Goal: Task Accomplishment & Management: Manage account settings

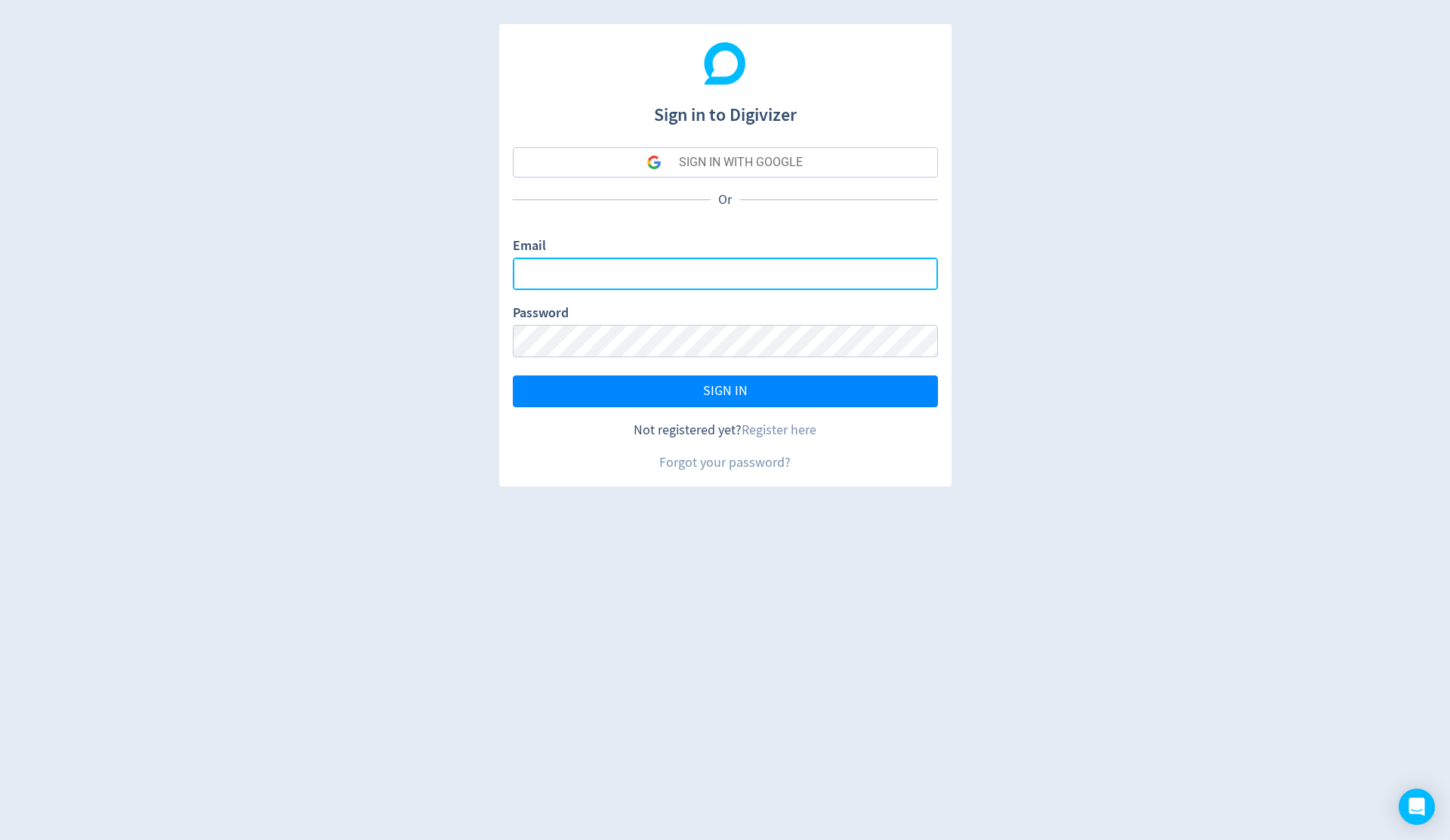
type input "[EMAIL_ADDRESS][DOMAIN_NAME]"
click at [753, 161] on div "SIGN IN WITH GOOGLE" at bounding box center [741, 162] width 124 height 30
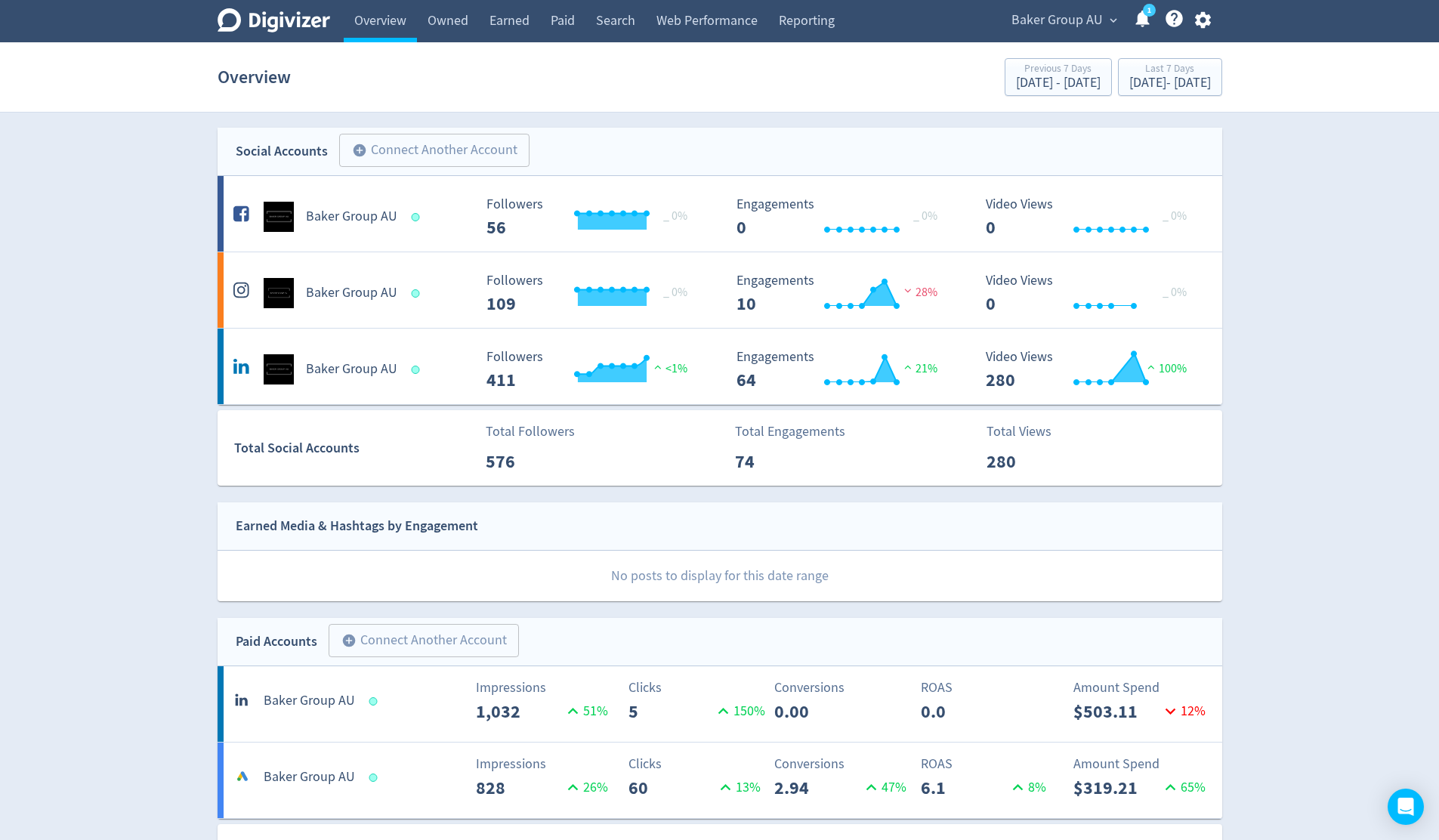
click at [1200, 22] on icon "button" at bounding box center [1203, 20] width 16 height 17
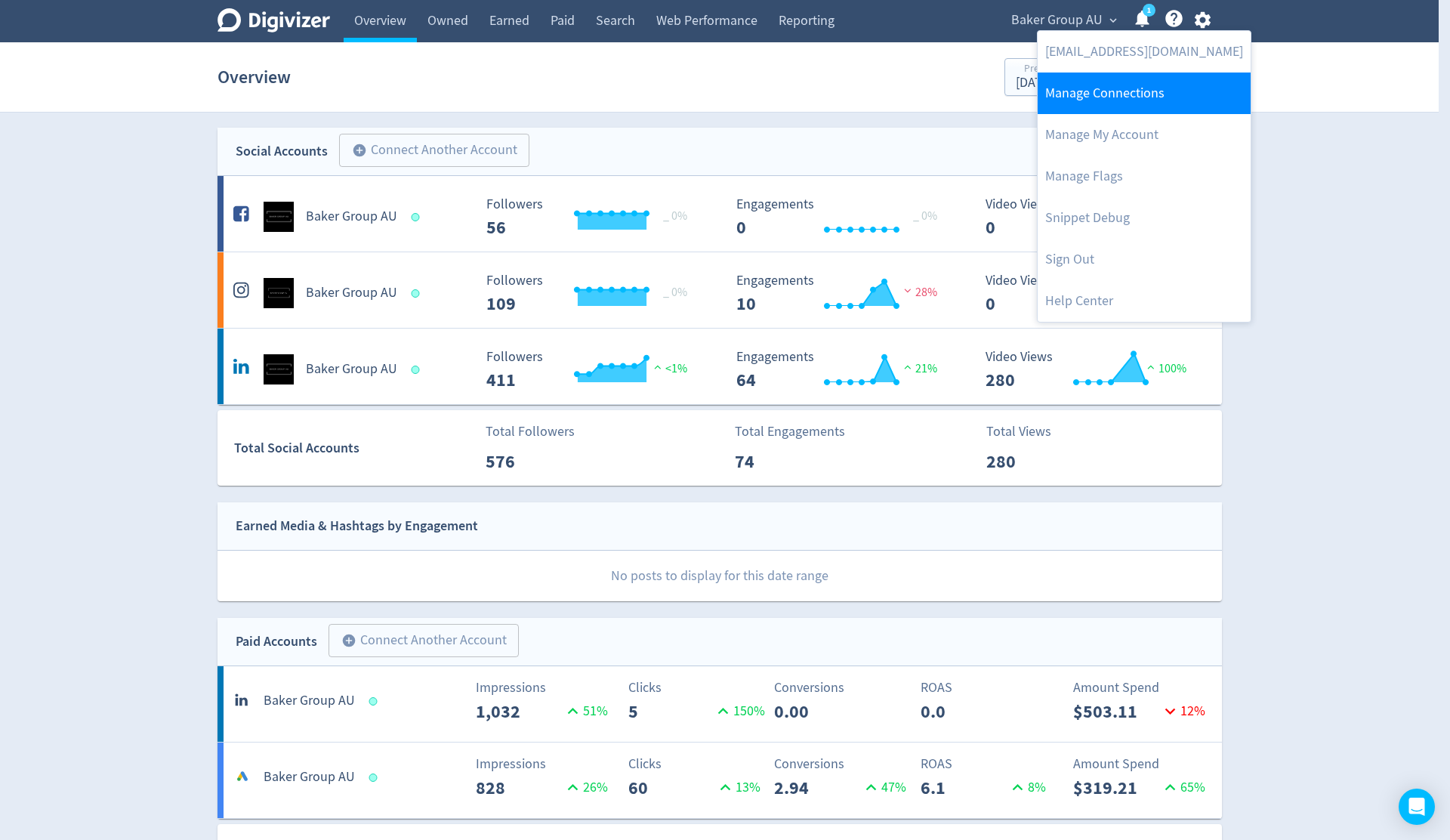
click at [1103, 94] on link "Manage Connections" at bounding box center [1143, 93] width 213 height 41
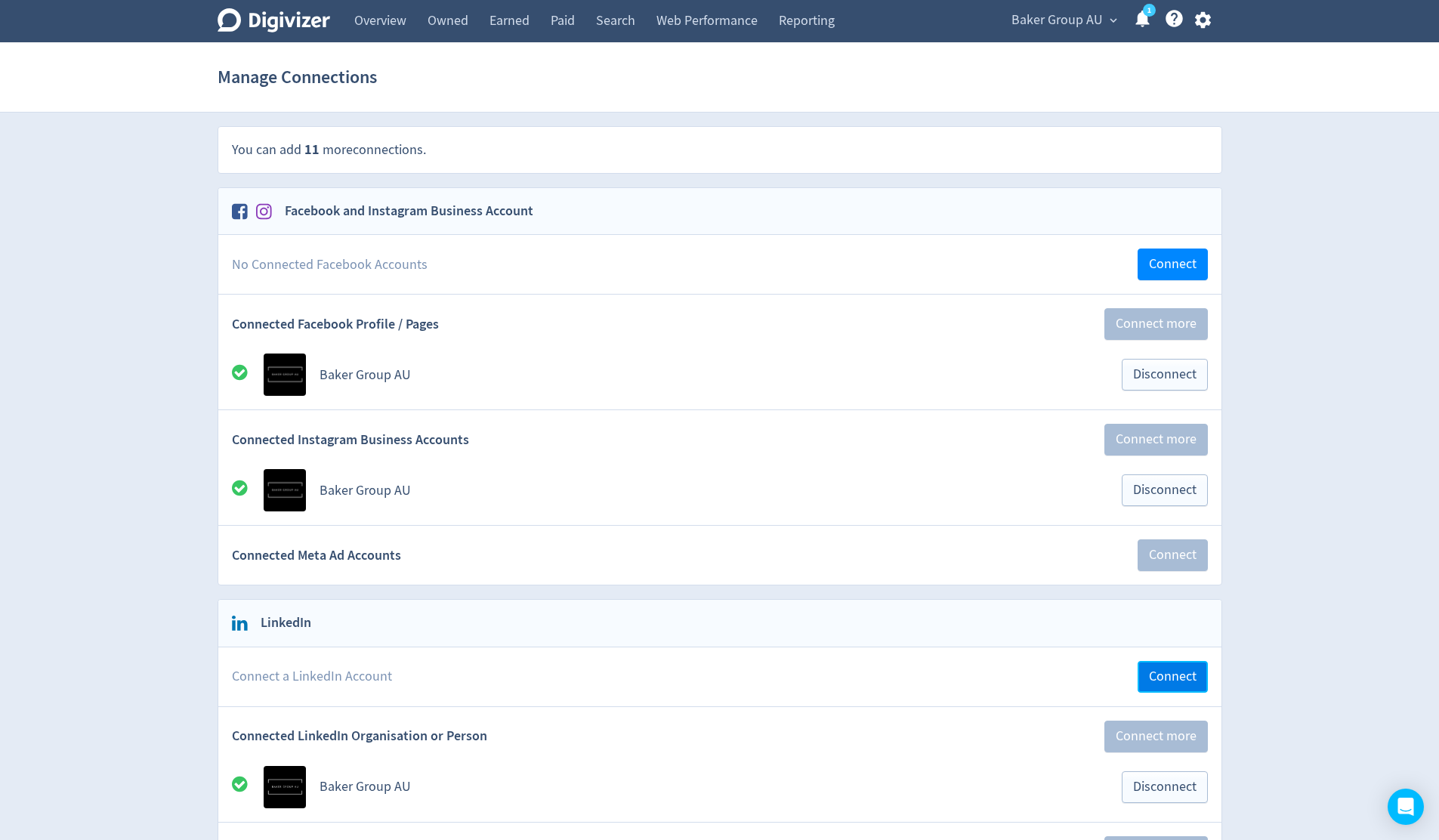
click at [1181, 677] on span "Connect" at bounding box center [1173, 677] width 47 height 14
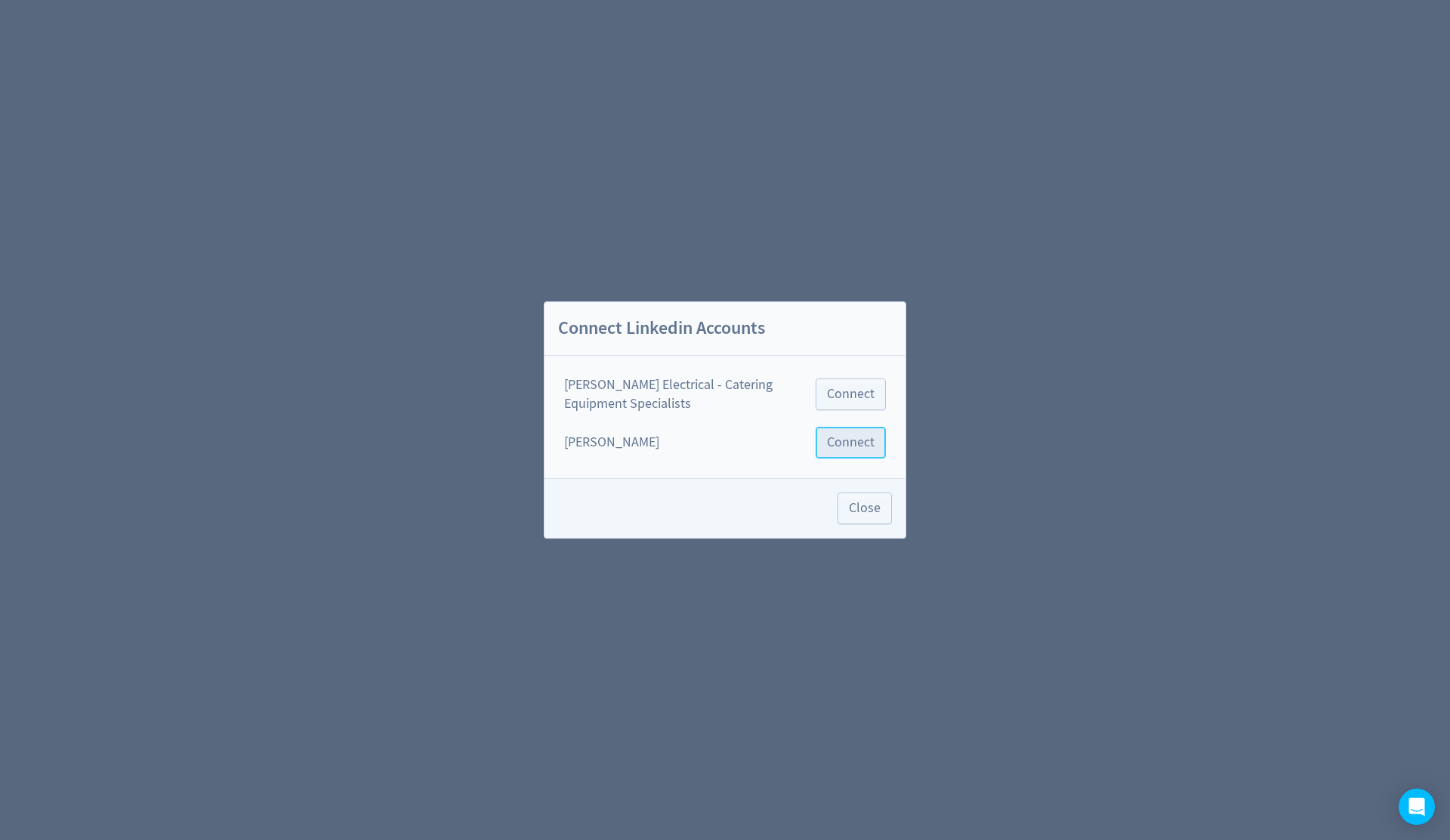
click at [845, 447] on span "Connect" at bounding box center [850, 442] width 47 height 14
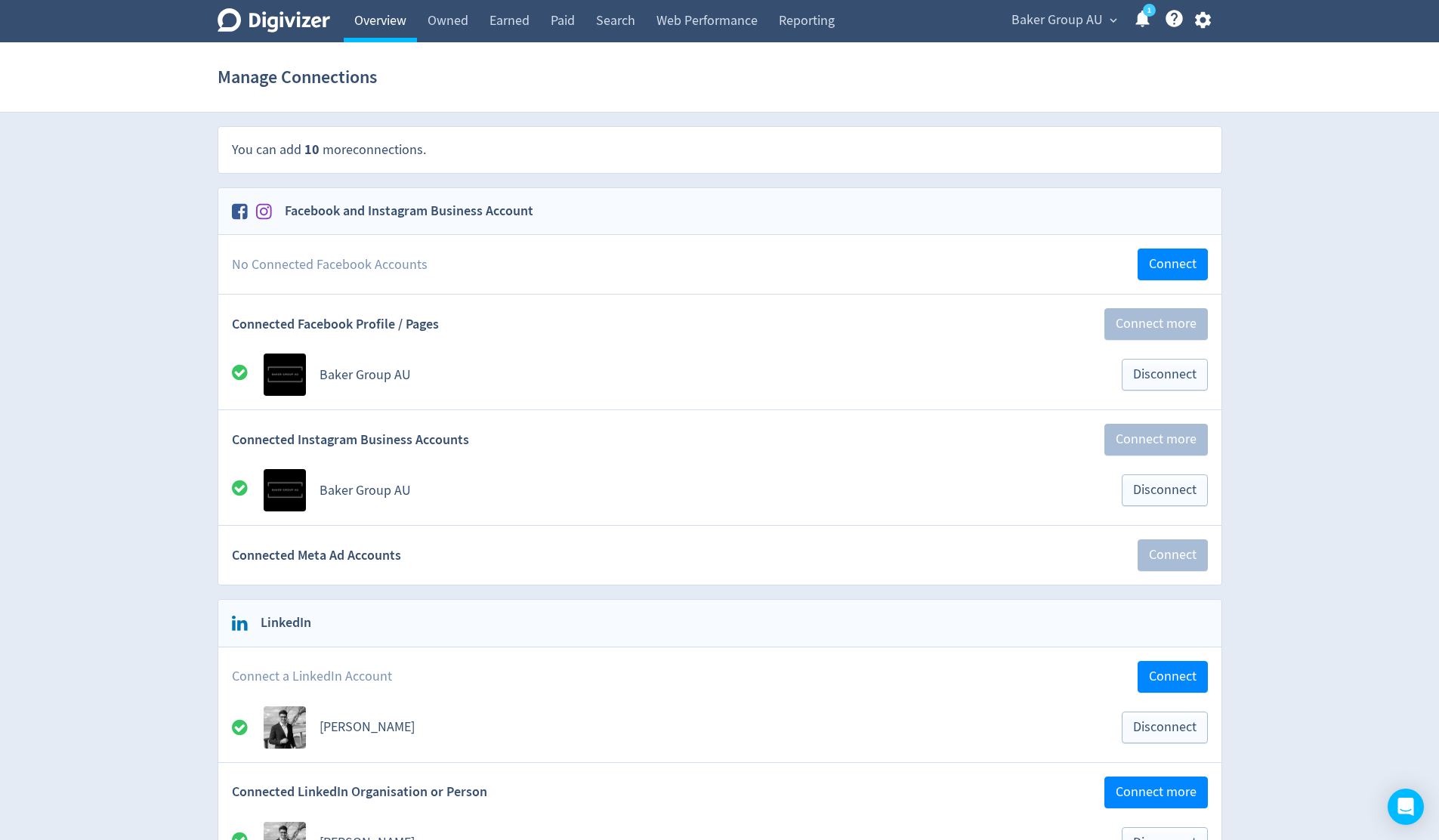
click at [394, 15] on link "Overview" at bounding box center [380, 21] width 74 height 42
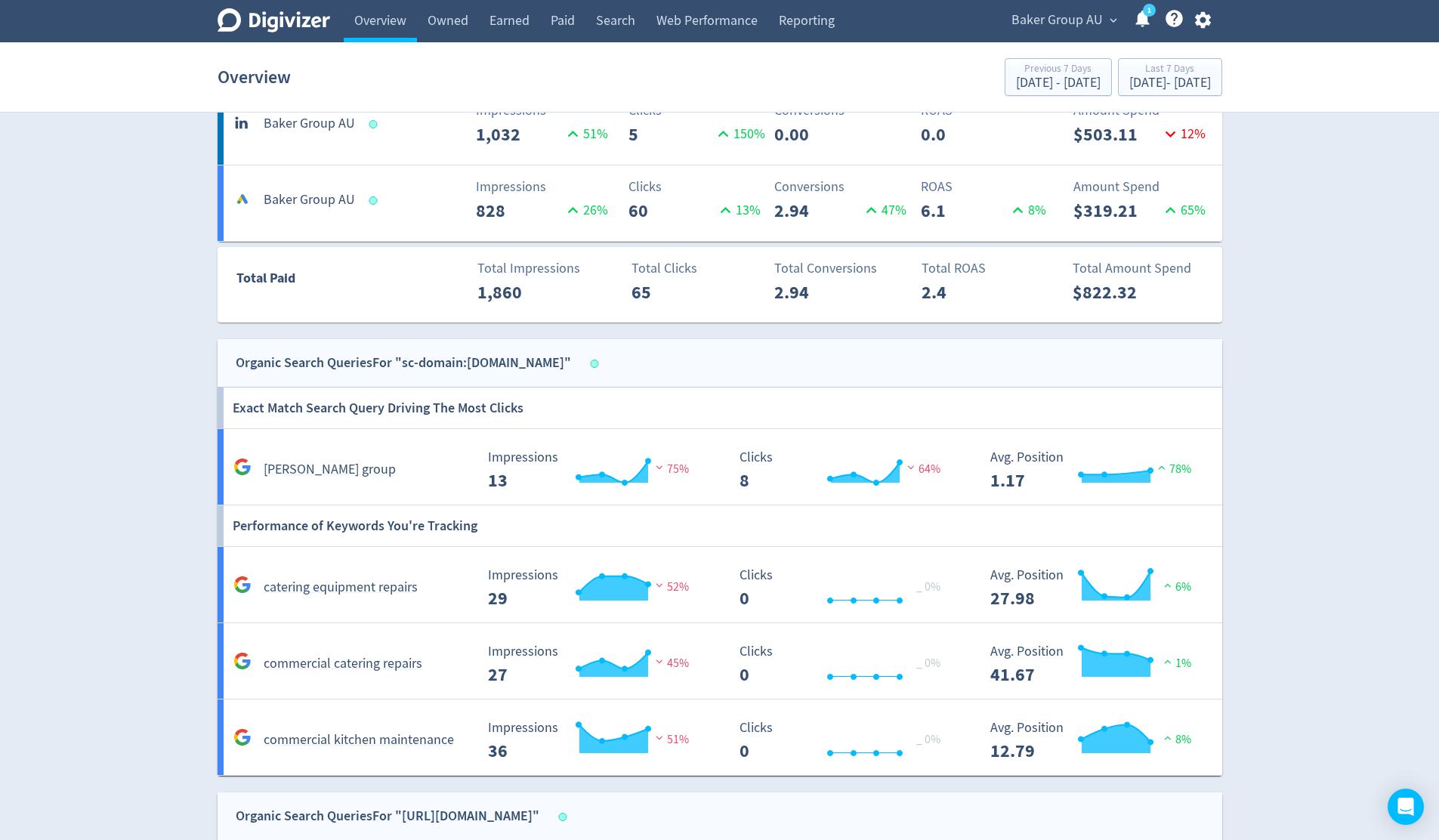
scroll to position [785, 0]
